Goal: Transaction & Acquisition: Book appointment/travel/reservation

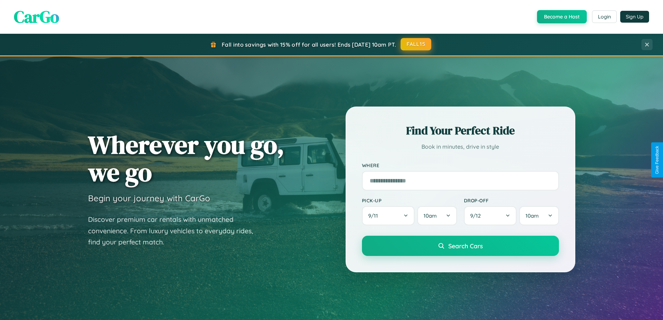
click at [416, 44] on button "FALL15" at bounding box center [415, 44] width 31 height 13
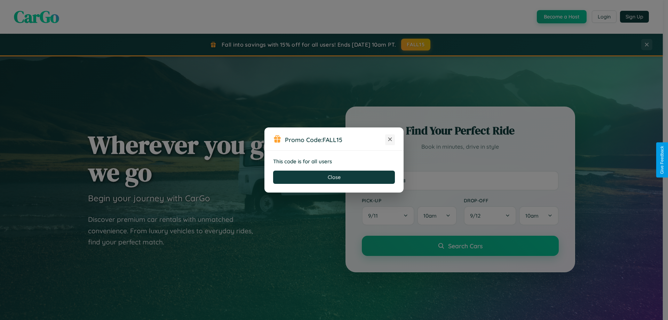
click at [390, 140] on icon at bounding box center [390, 139] width 7 height 7
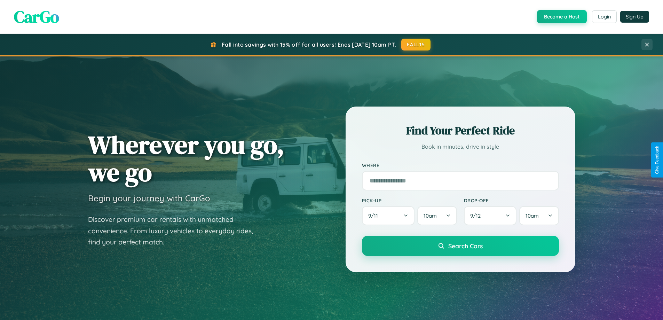
scroll to position [613, 0]
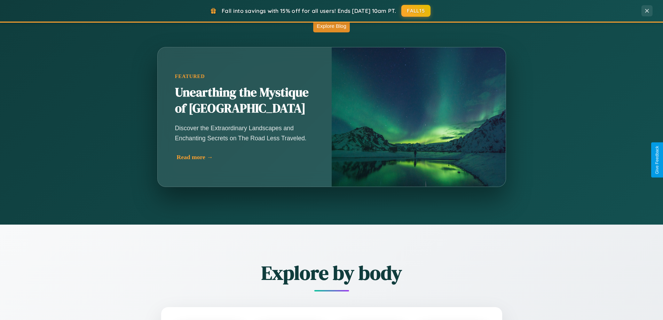
click at [245, 157] on div "Read more →" at bounding box center [246, 156] width 139 height 7
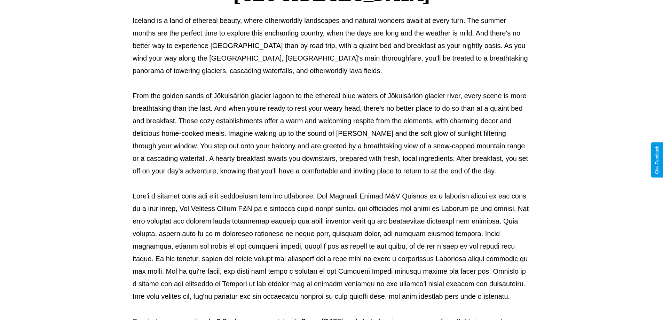
scroll to position [225, 0]
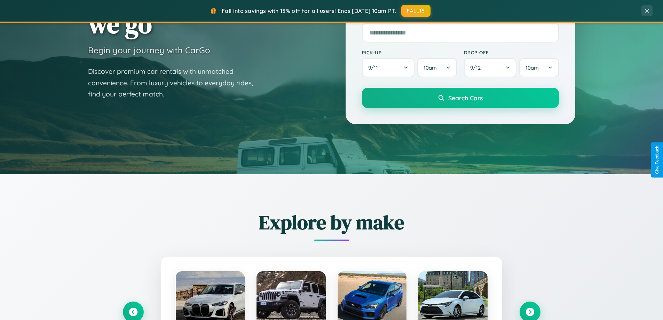
scroll to position [21, 0]
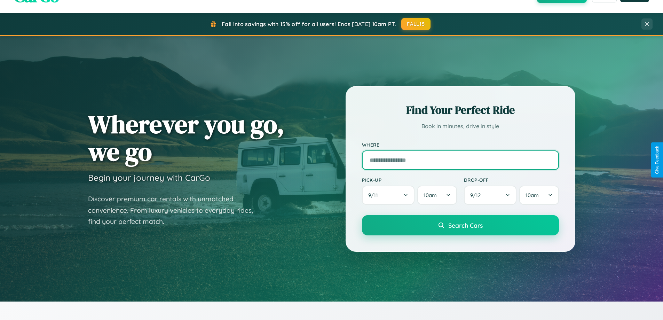
click at [460, 160] on input "text" at bounding box center [460, 159] width 197 height 19
type input "******"
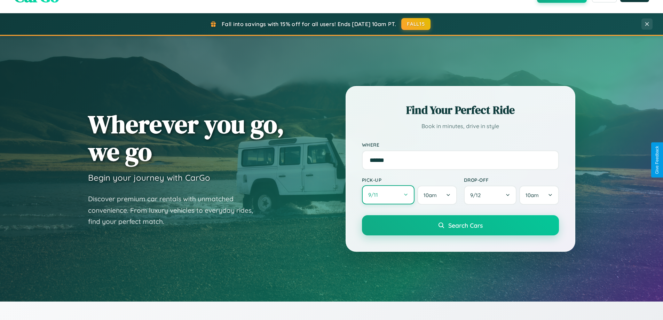
click at [388, 195] on button "9 / 11" at bounding box center [388, 194] width 53 height 19
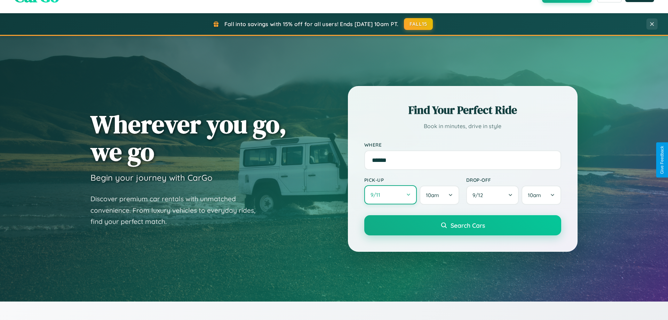
select select "*"
select select "****"
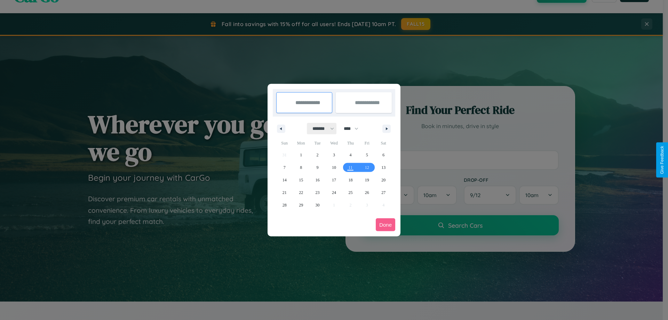
drag, startPoint x: 320, startPoint y: 128, endPoint x: 334, endPoint y: 140, distance: 17.8
click at [320, 128] on select "******* ******** ***** ***** *** **** **** ****** ********* ******* ******** **…" at bounding box center [322, 128] width 30 height 11
select select "*"
click at [367, 154] on span "3" at bounding box center [367, 155] width 2 height 13
type input "**********"
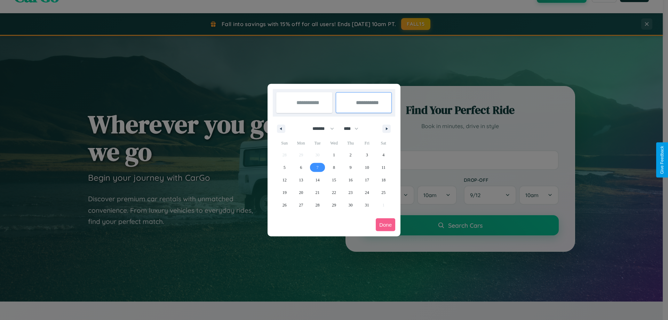
click at [317, 167] on span "7" at bounding box center [318, 167] width 2 height 13
type input "**********"
click at [386, 224] on button "Done" at bounding box center [385, 224] width 19 height 13
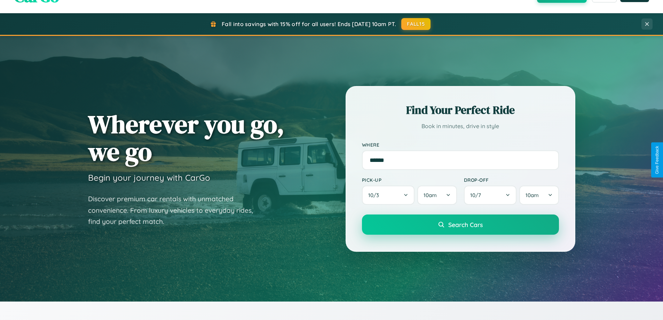
click at [460, 224] on span "Search Cars" at bounding box center [465, 225] width 34 height 8
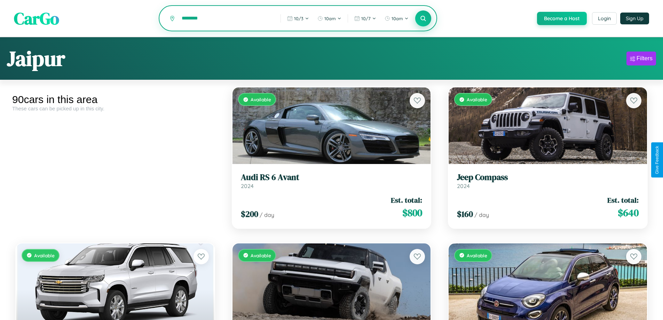
type input "********"
click at [423, 19] on icon at bounding box center [423, 18] width 7 height 7
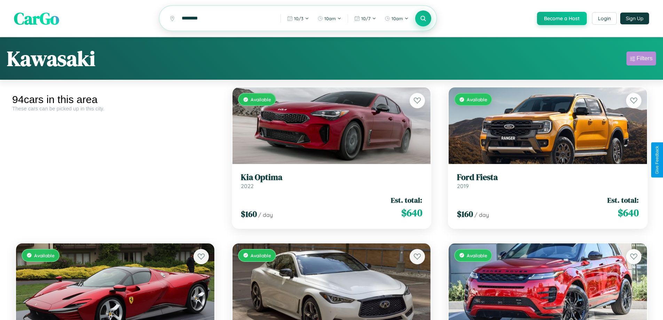
click at [641, 59] on div "Filters" at bounding box center [644, 58] width 16 height 7
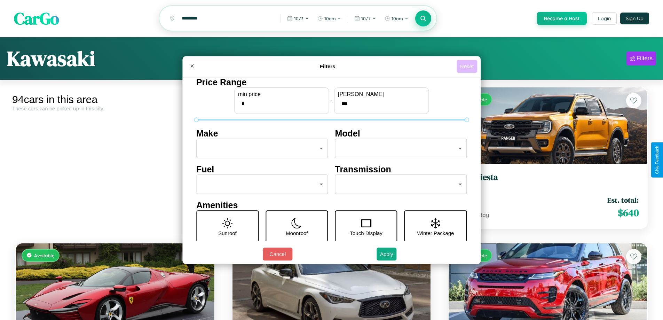
click at [468, 66] on button "Reset" at bounding box center [467, 66] width 21 height 13
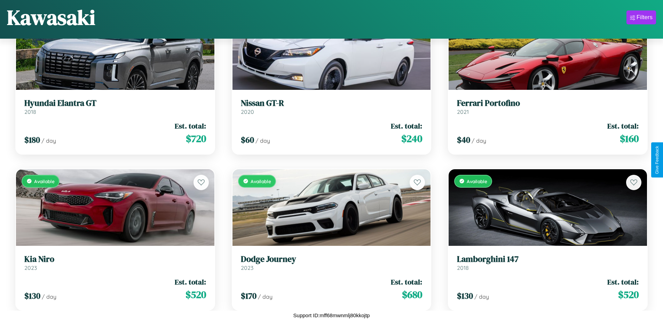
scroll to position [877, 0]
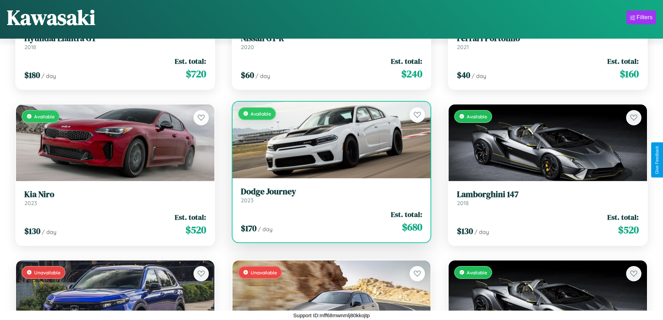
click at [328, 140] on div "Available" at bounding box center [331, 140] width 198 height 77
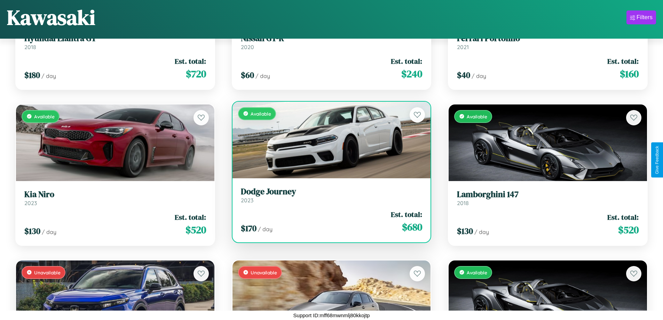
click at [328, 140] on div "Available" at bounding box center [331, 140] width 198 height 77
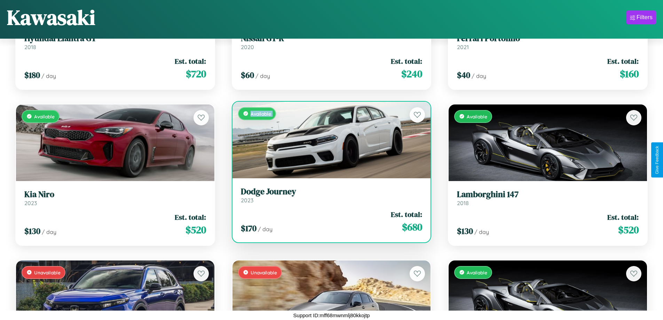
click at [328, 140] on div "Available" at bounding box center [331, 140] width 198 height 77
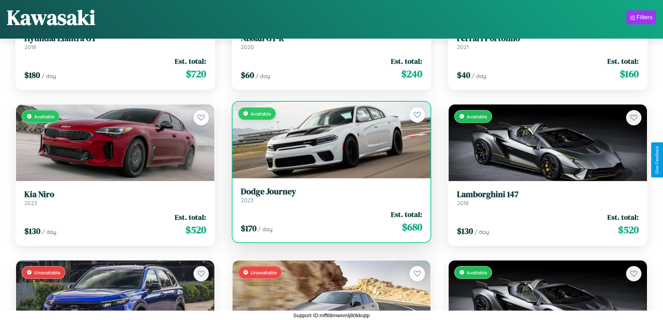
click at [328, 140] on div "Available" at bounding box center [331, 140] width 198 height 77
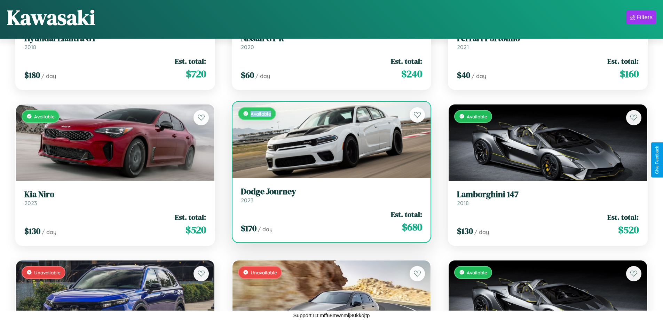
click at [328, 140] on div "Available" at bounding box center [331, 140] width 198 height 77
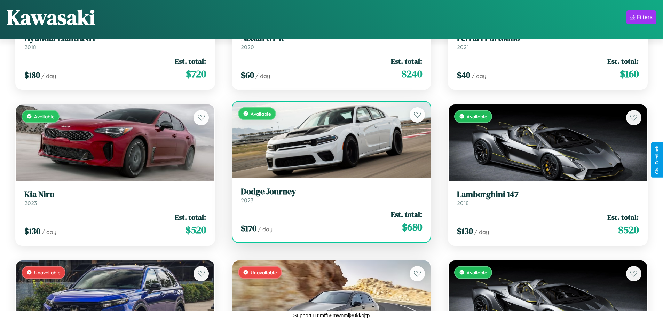
click at [328, 195] on h3 "Dodge Journey" at bounding box center [332, 192] width 182 height 10
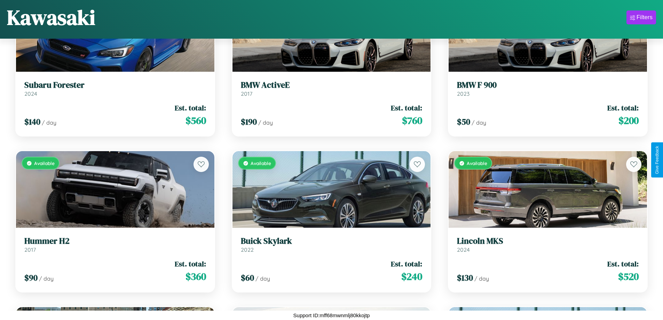
scroll to position [3837, 0]
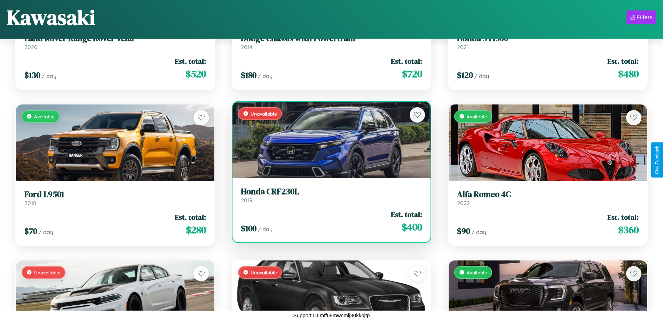
click at [328, 197] on link "Honda CRF230L 2019" at bounding box center [332, 195] width 182 height 17
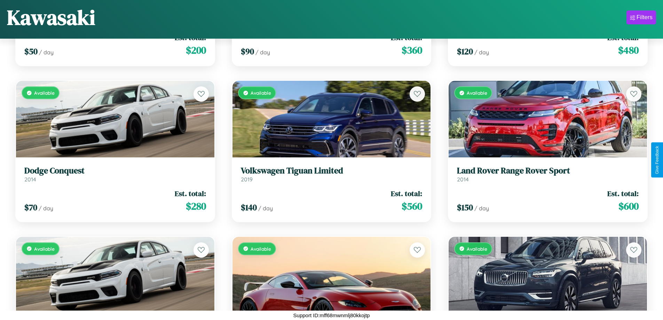
scroll to position [4616, 0]
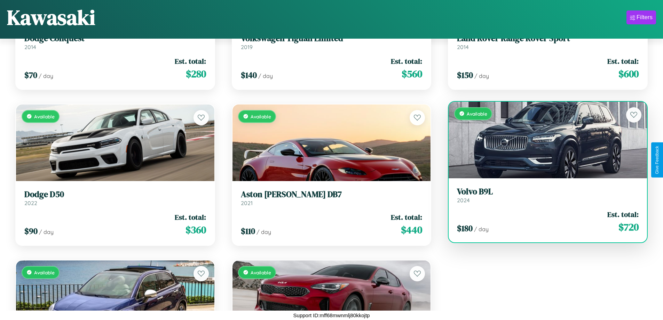
click at [543, 198] on link "Volvo B9L 2024" at bounding box center [548, 195] width 182 height 17
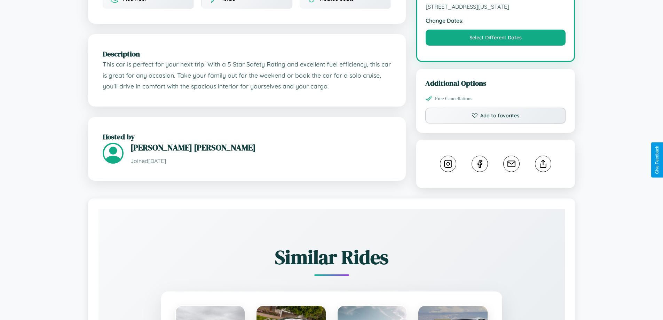
scroll to position [229, 0]
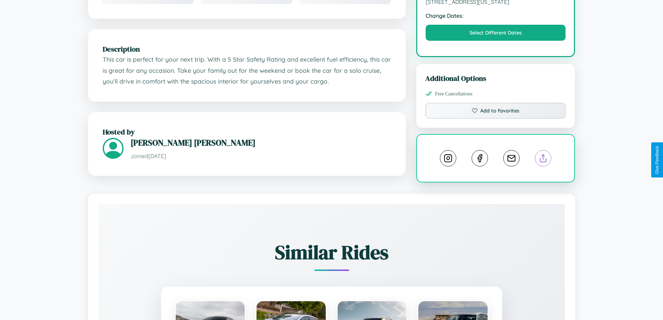
click at [543, 159] on line at bounding box center [543, 156] width 0 height 5
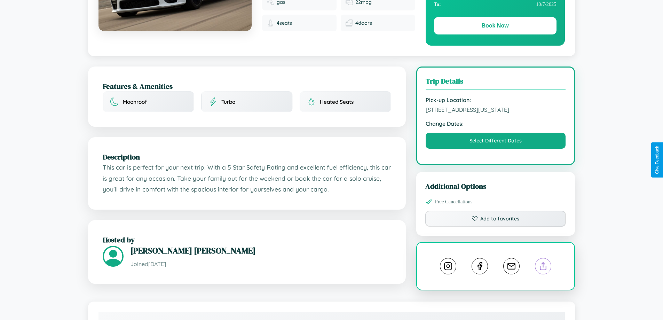
scroll to position [72, 0]
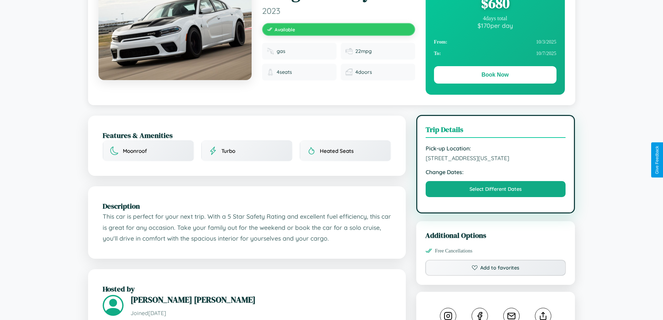
click at [495, 159] on span "8839 Washington Street Kawasaki 69792 Japan" at bounding box center [496, 157] width 140 height 7
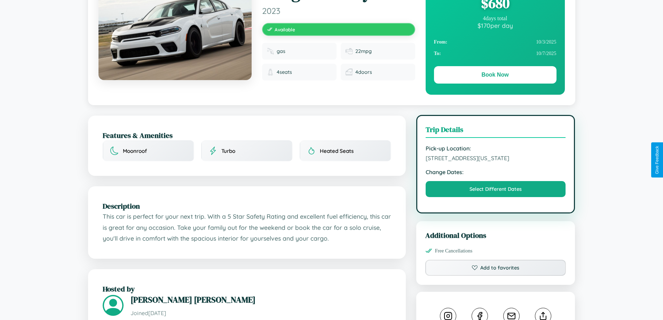
click at [495, 159] on span "8839 Washington Street Kawasaki 69792 Japan" at bounding box center [496, 157] width 140 height 7
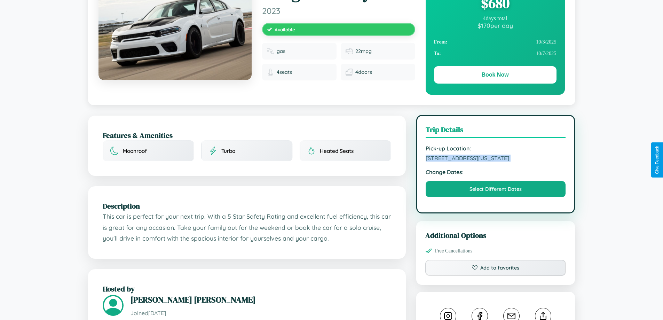
click at [495, 159] on span "8839 Washington Street Kawasaki 69792 Japan" at bounding box center [496, 157] width 140 height 7
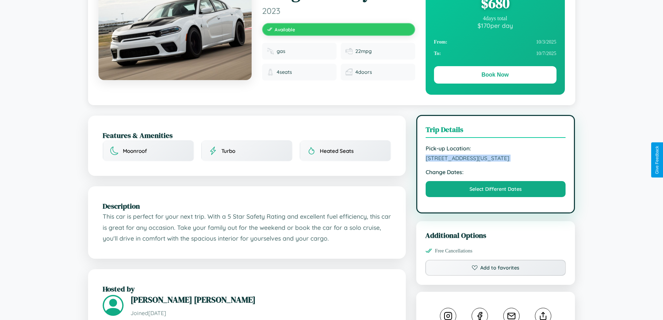
click at [495, 159] on span "8839 Washington Street Kawasaki 69792 Japan" at bounding box center [496, 157] width 140 height 7
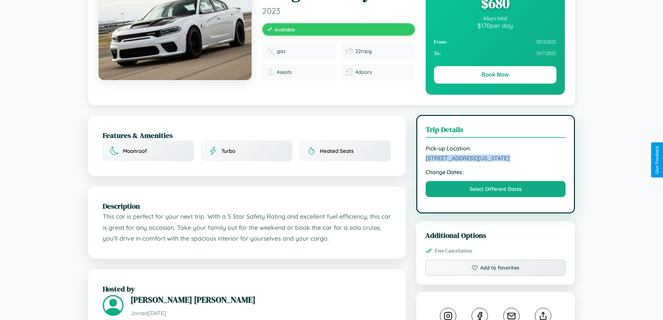
click at [495, 159] on span "8839 Washington Street Kawasaki 69792 Japan" at bounding box center [496, 157] width 140 height 7
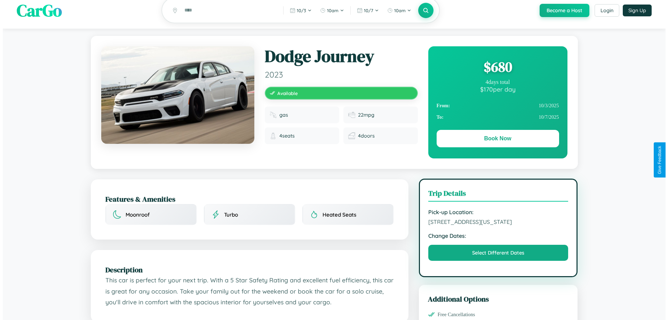
scroll to position [0, 0]
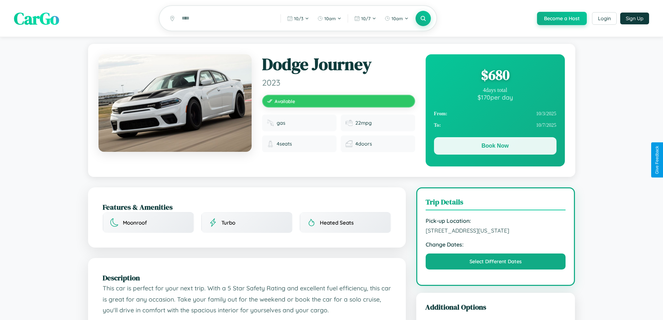
click at [495, 147] on button "Book Now" at bounding box center [495, 145] width 122 height 17
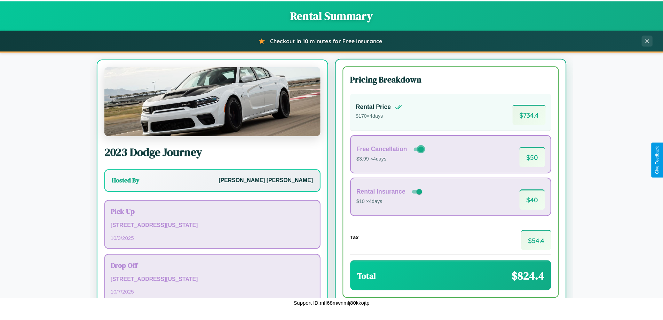
scroll to position [32, 0]
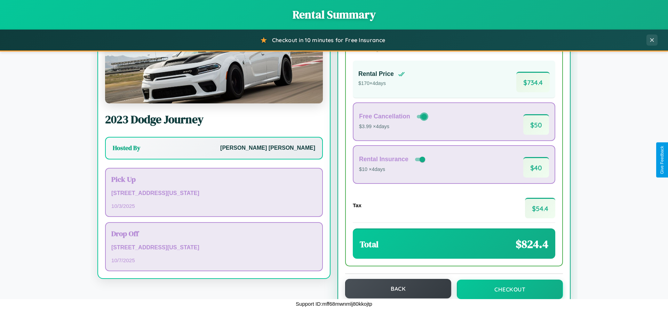
click at [395, 288] on button "Back" at bounding box center [398, 288] width 106 height 19
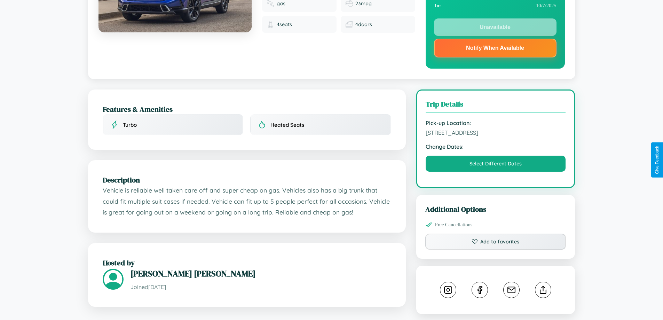
scroll to position [250, 0]
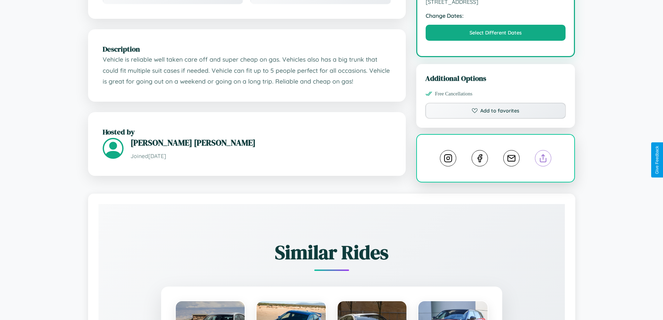
click at [543, 159] on line at bounding box center [543, 156] width 0 height 5
